Goal: Information Seeking & Learning: Learn about a topic

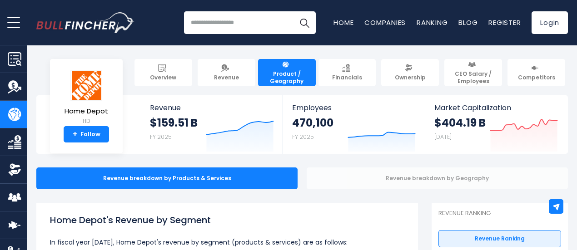
click at [406, 178] on div "Revenue breakdown by Geography" at bounding box center [437, 179] width 261 height 22
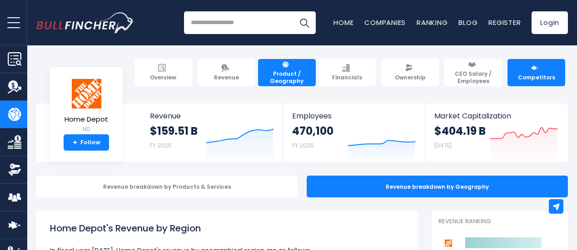
click at [533, 75] on span "Competitors" at bounding box center [536, 77] width 37 height 7
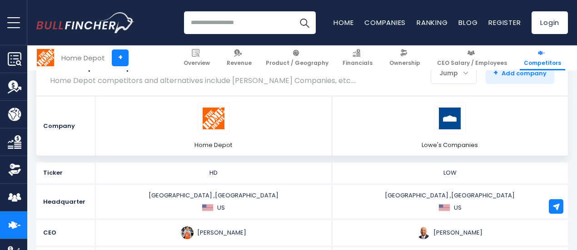
scroll to position [91, 0]
